Goal: Information Seeking & Learning: Learn about a topic

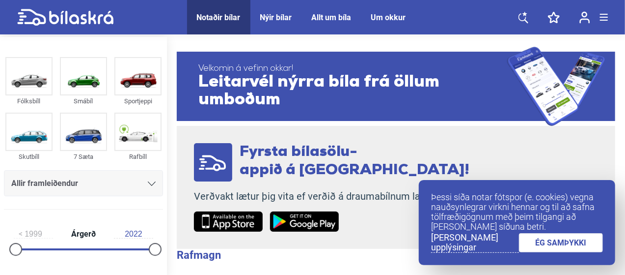
click at [281, 17] on div "Nýir bílar" at bounding box center [276, 17] width 32 height 9
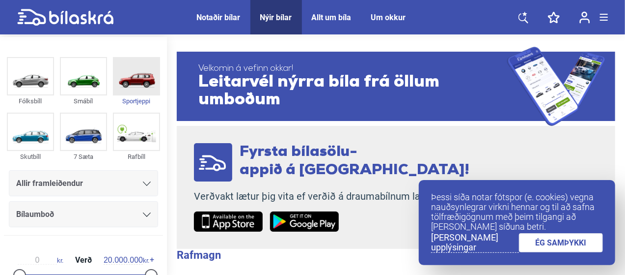
click at [138, 84] on img at bounding box center [136, 76] width 45 height 36
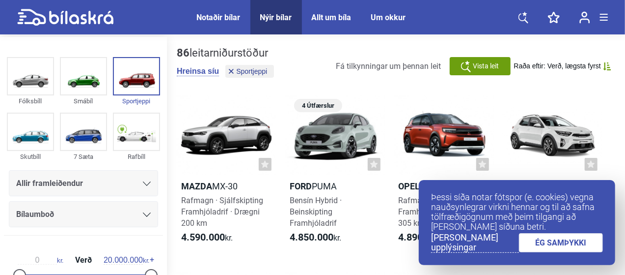
click at [540, 249] on link "ÉG SAMÞYKKI" at bounding box center [561, 242] width 84 height 19
